Goal: Find specific page/section: Find specific page/section

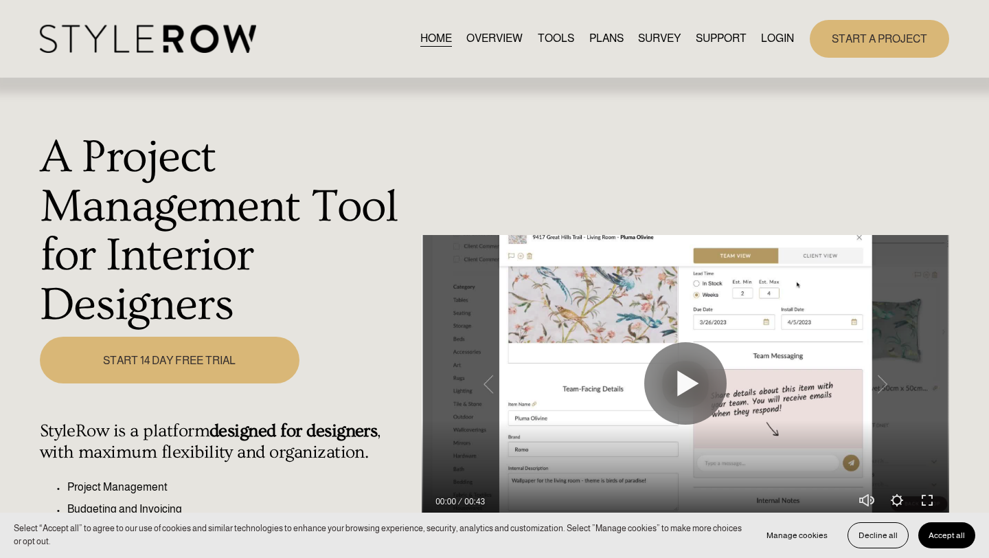
click at [764, 47] on link "LOGIN" at bounding box center [777, 39] width 33 height 19
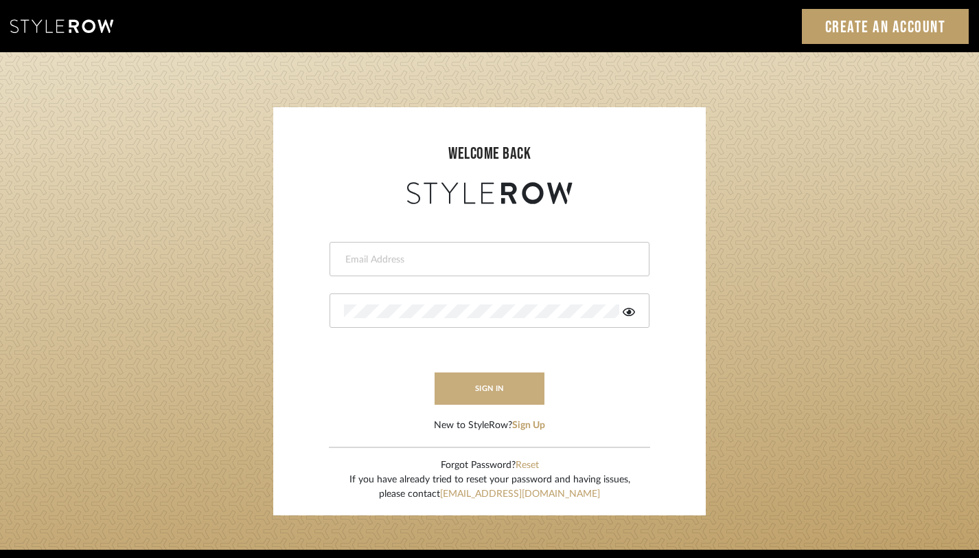
type input "janelli@tfoxproductions.com"
click at [487, 389] on button "sign in" at bounding box center [490, 388] width 110 height 32
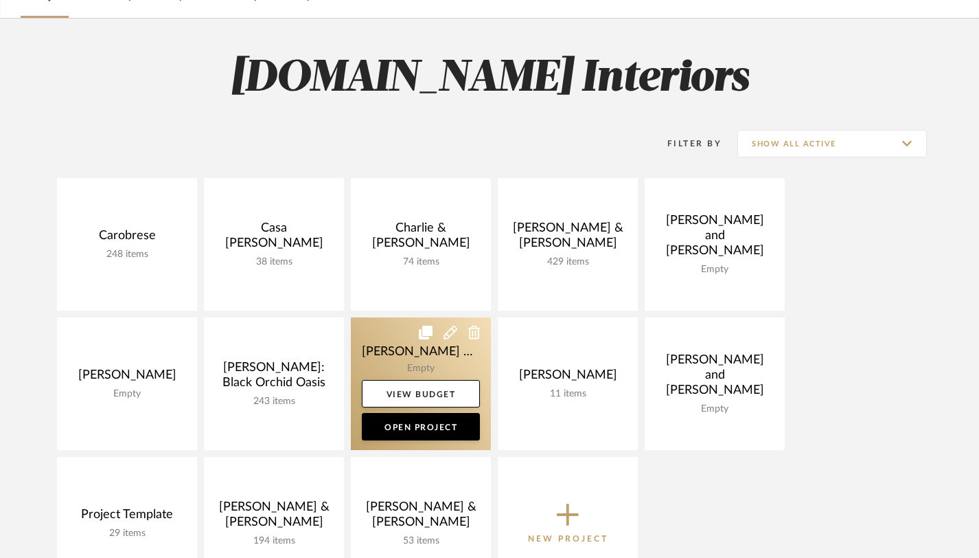
scroll to position [94, 0]
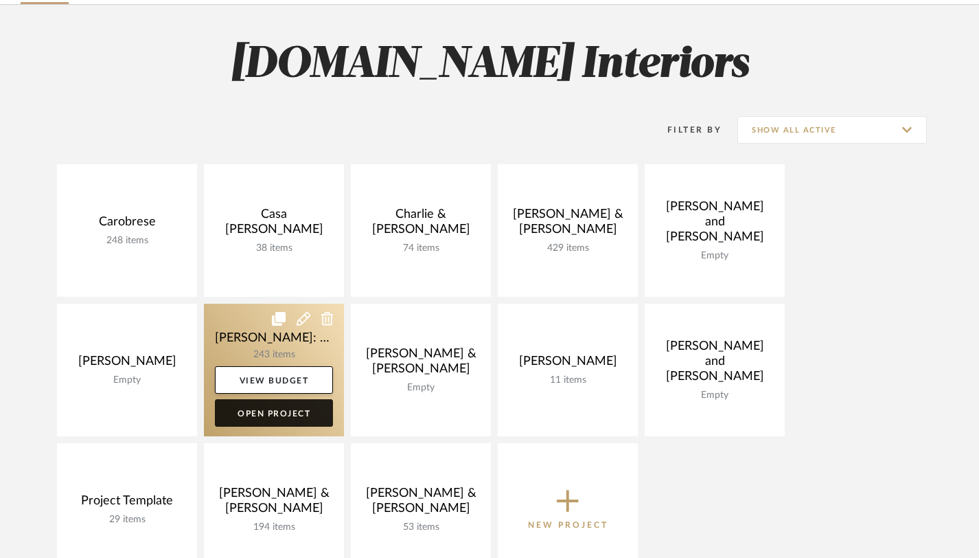
click at [283, 413] on link "Open Project" at bounding box center [274, 412] width 118 height 27
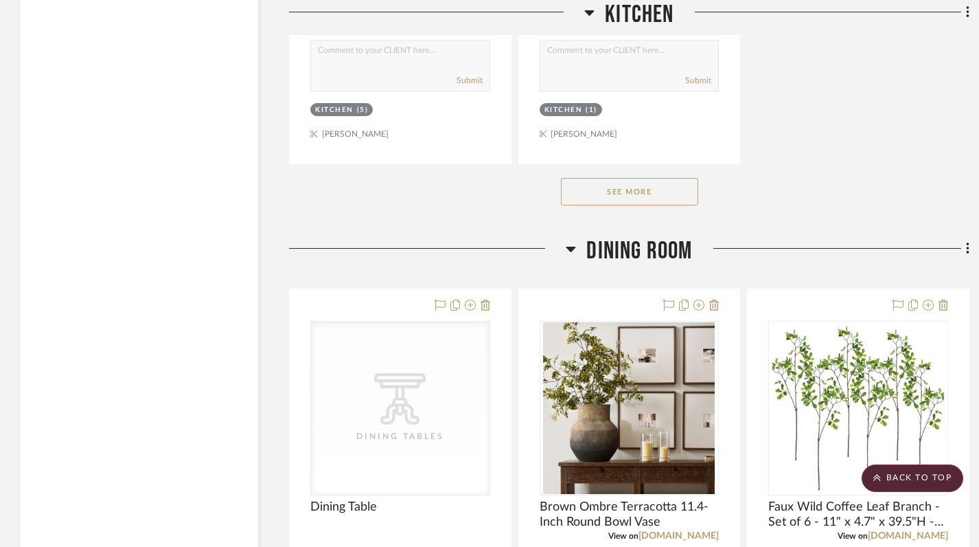
scroll to position [2216, 0]
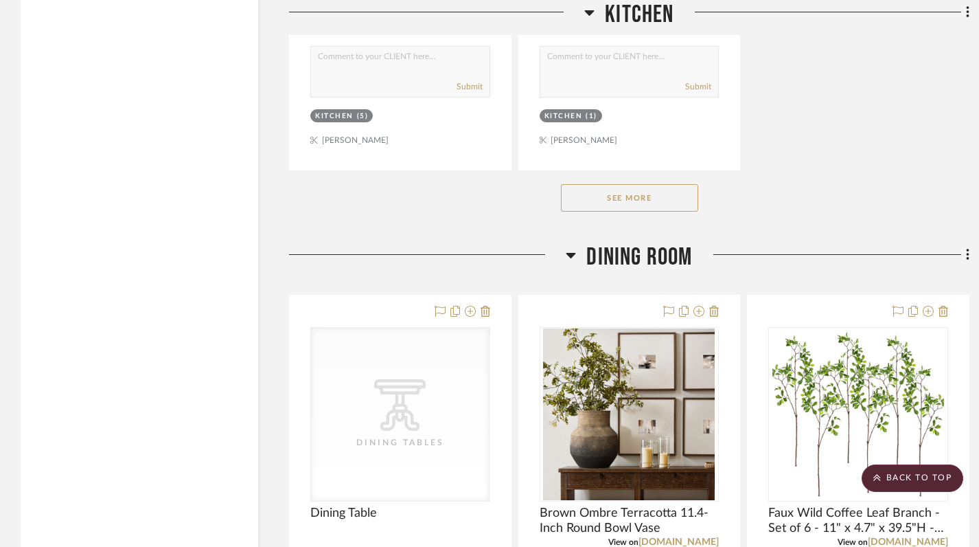
click at [610, 202] on button "See More" at bounding box center [629, 197] width 137 height 27
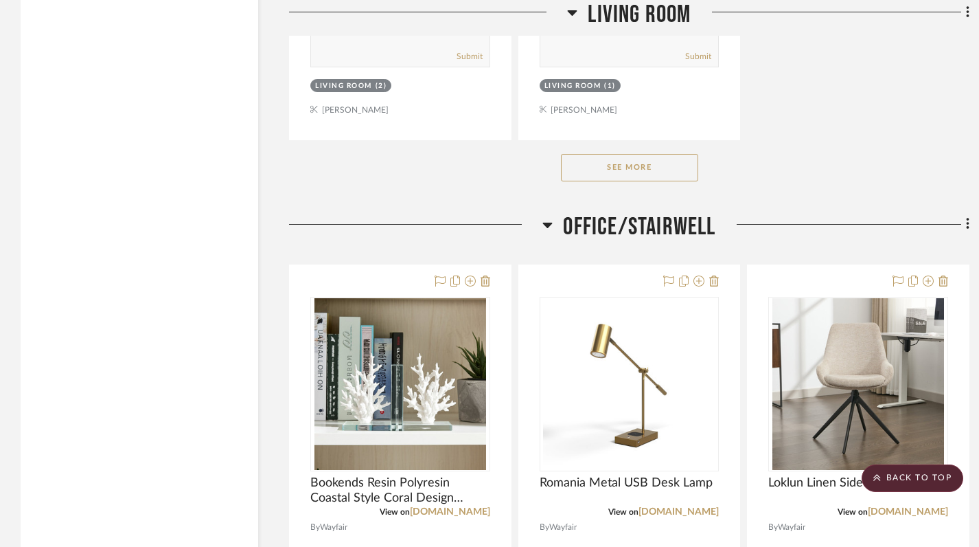
scroll to position [16398, 0]
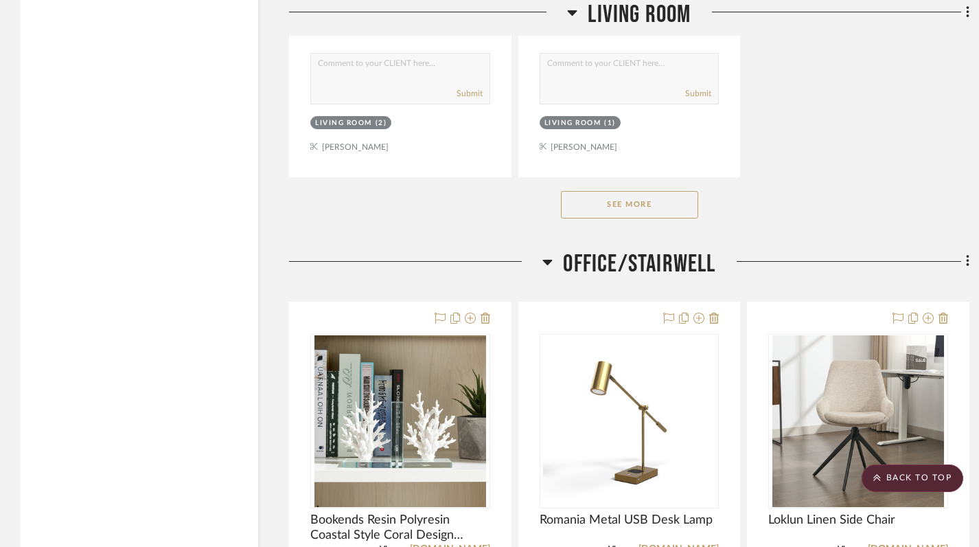
click at [599, 191] on button "See More" at bounding box center [629, 204] width 137 height 27
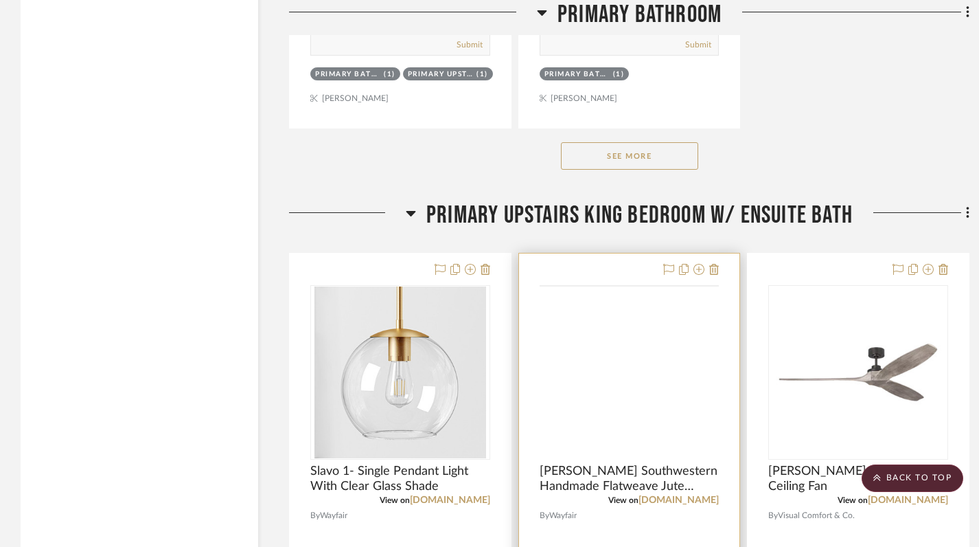
scroll to position [25273, 0]
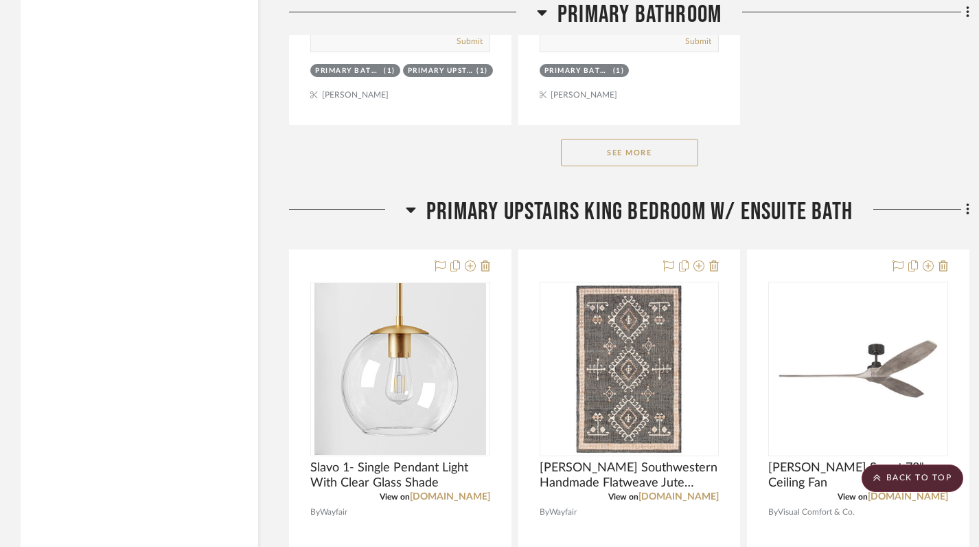
click at [652, 139] on button "See More" at bounding box center [629, 152] width 137 height 27
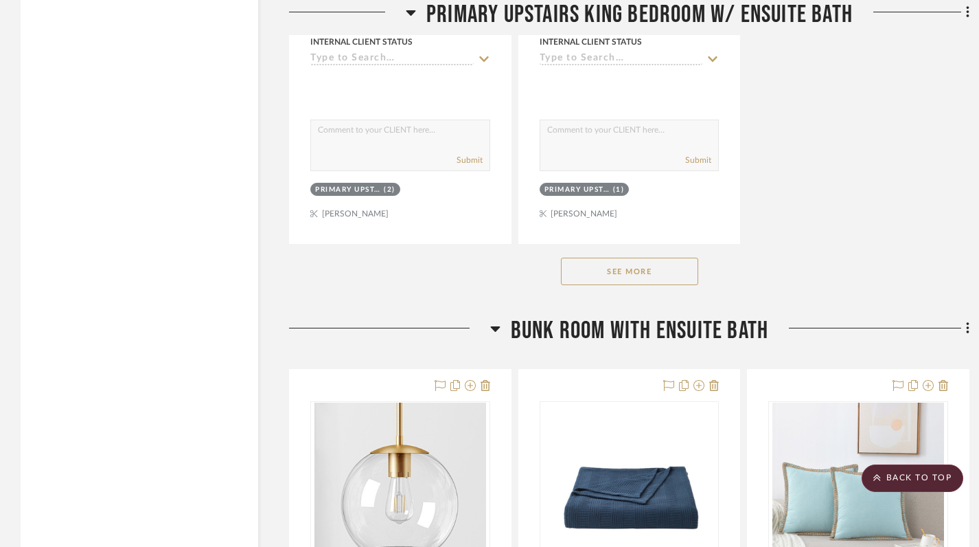
scroll to position [28370, 0]
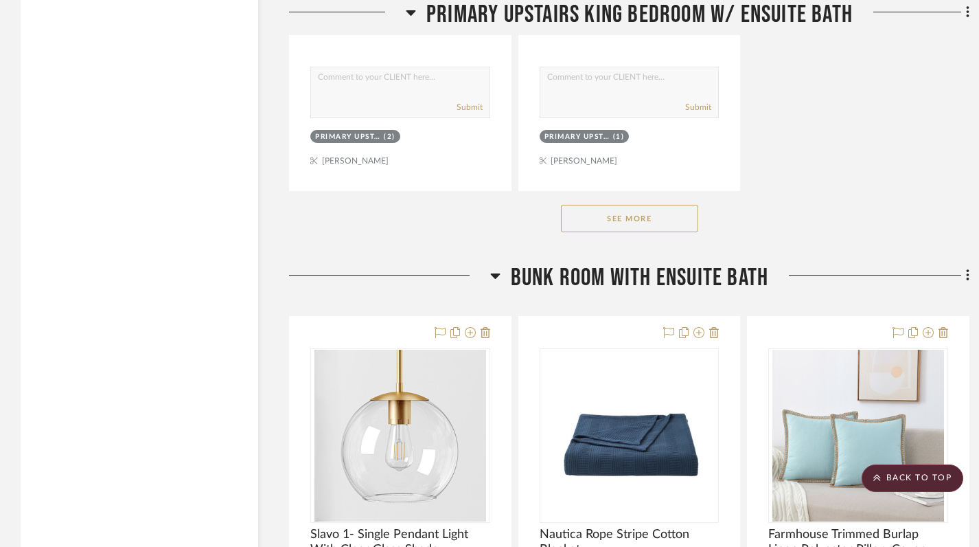
click at [617, 205] on button "See More" at bounding box center [629, 218] width 137 height 27
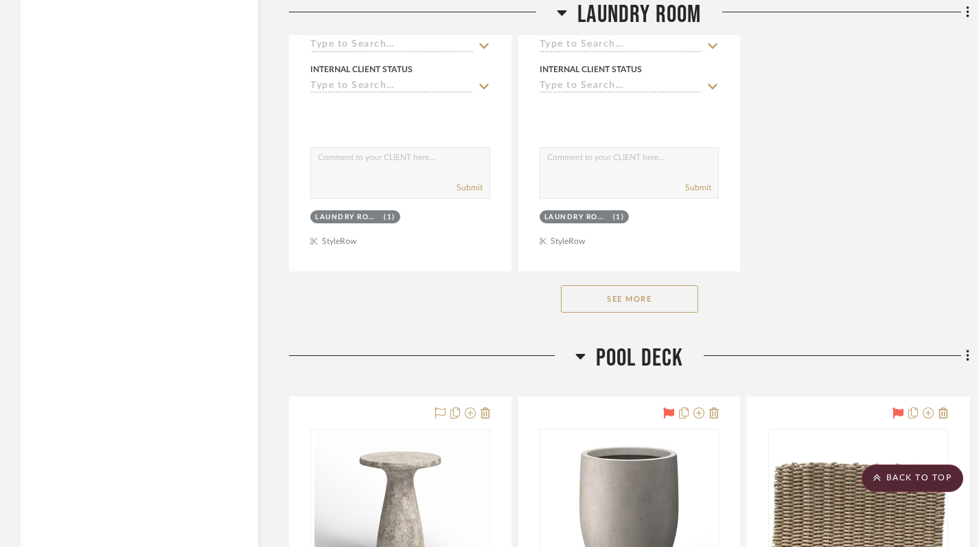
scroll to position [40406, 0]
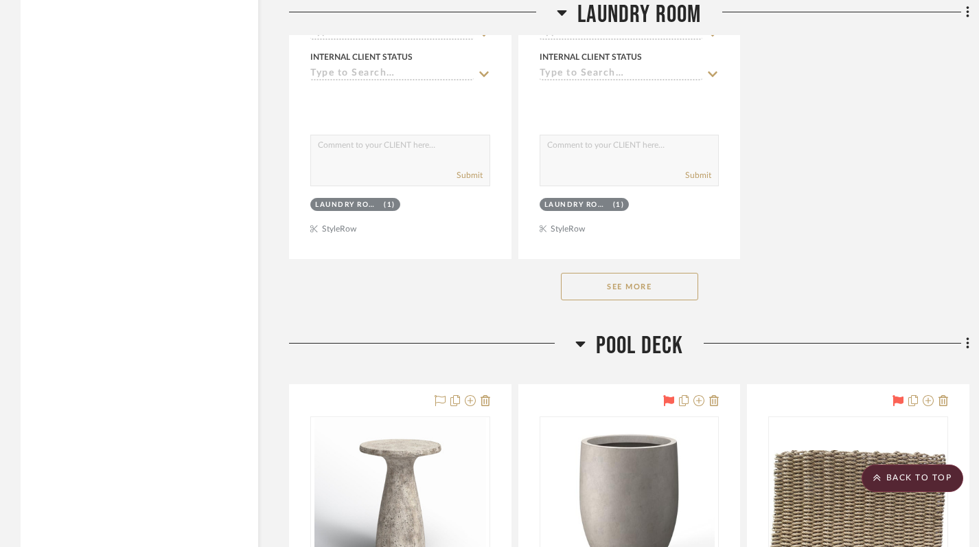
click at [617, 273] on button "See More" at bounding box center [629, 286] width 137 height 27
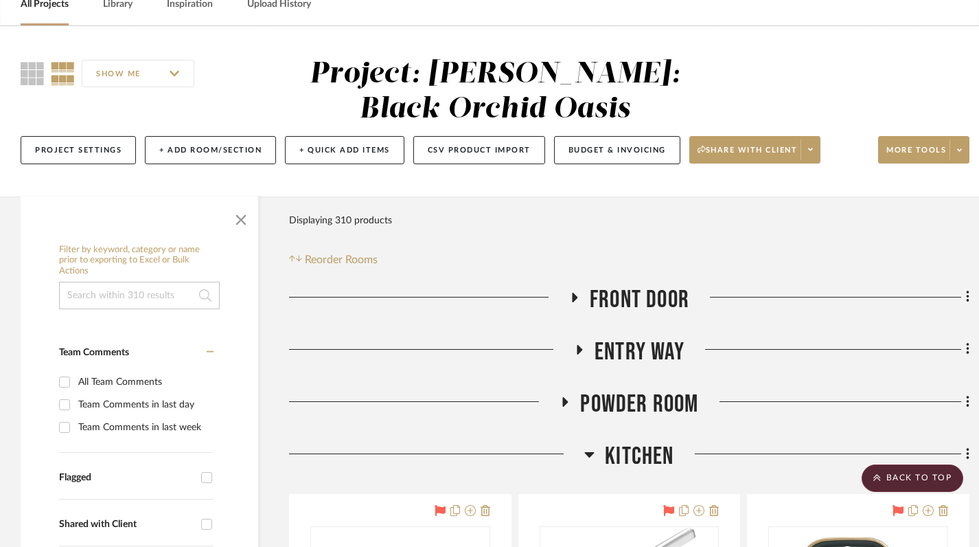
scroll to position [0, 0]
